Goal: Find specific page/section

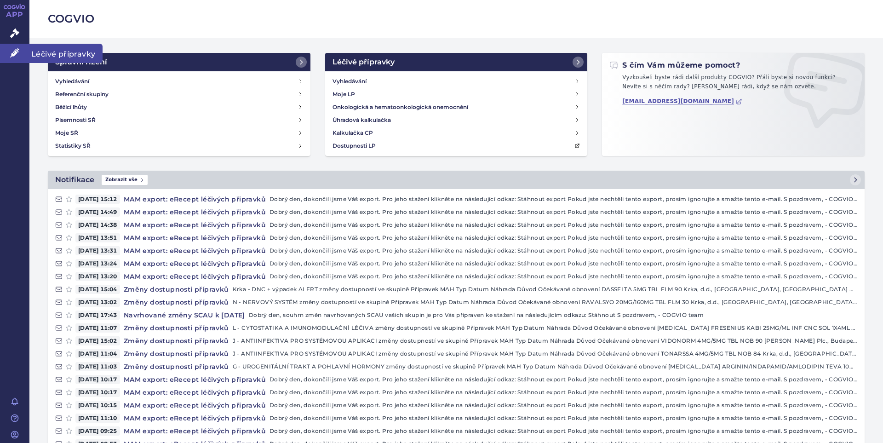
click at [17, 54] on icon at bounding box center [14, 52] width 9 height 9
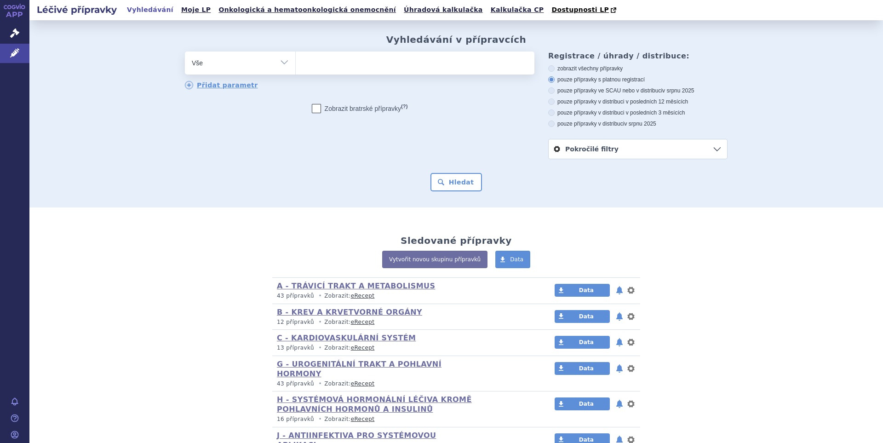
click at [328, 65] on ul at bounding box center [415, 60] width 239 height 19
click at [296, 65] on select at bounding box center [295, 62] width 0 height 23
paste input "B01AF03"
type input "B01AF03"
select select "B01AF03"
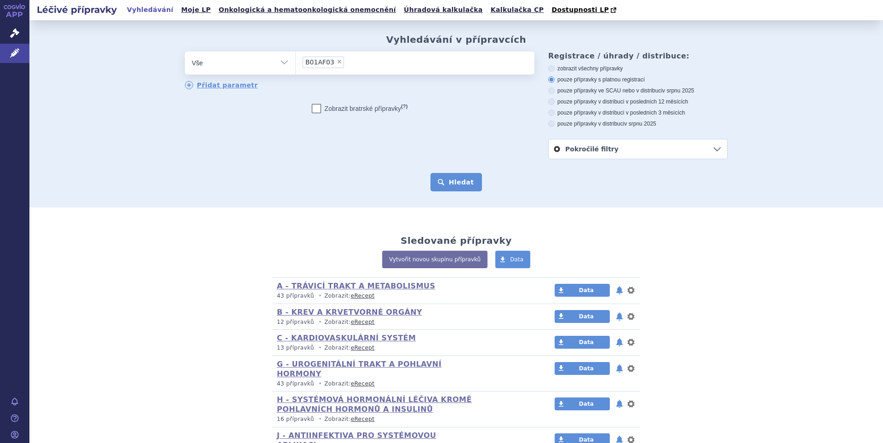
click at [466, 182] on button "Hledat" at bounding box center [456, 182] width 52 height 18
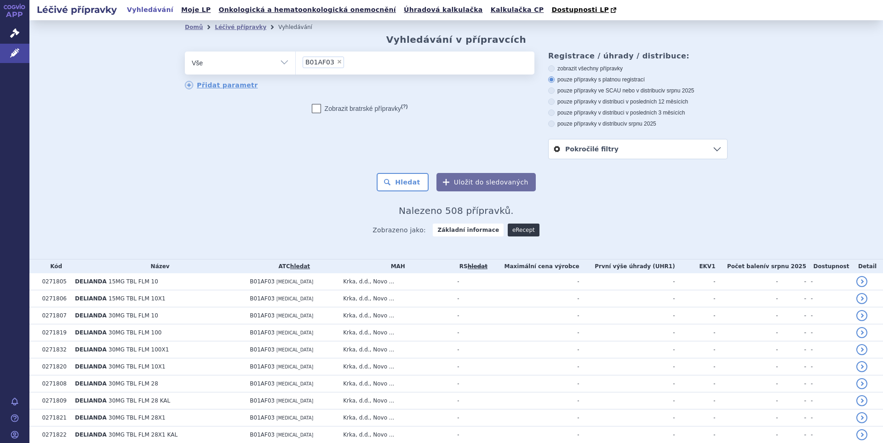
click at [511, 234] on link "eRecept" at bounding box center [524, 229] width 32 height 13
